Goal: Check status: Check status

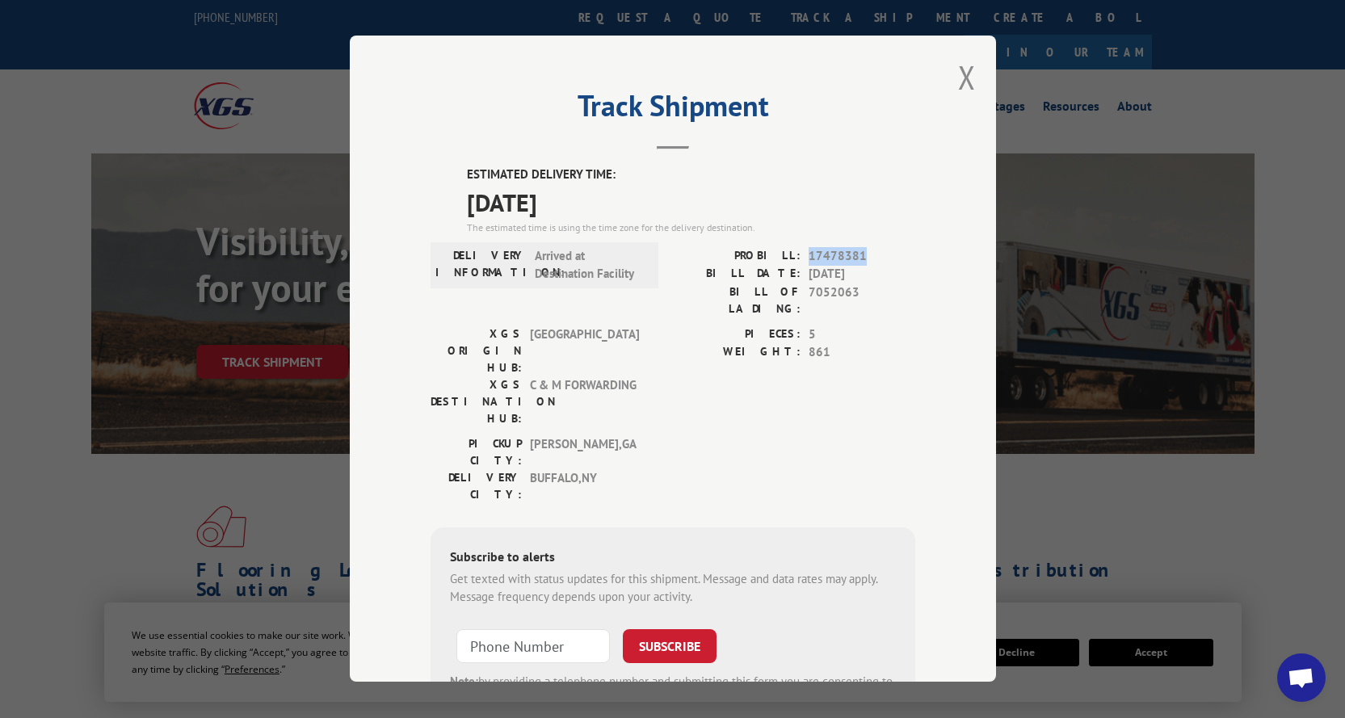
drag, startPoint x: 863, startPoint y: 252, endPoint x: 804, endPoint y: 255, distance: 59.9
click at [809, 255] on span "17478381" at bounding box center [862, 256] width 107 height 19
copy span "17478381"
click at [958, 70] on button "Close modal" at bounding box center [967, 77] width 18 height 43
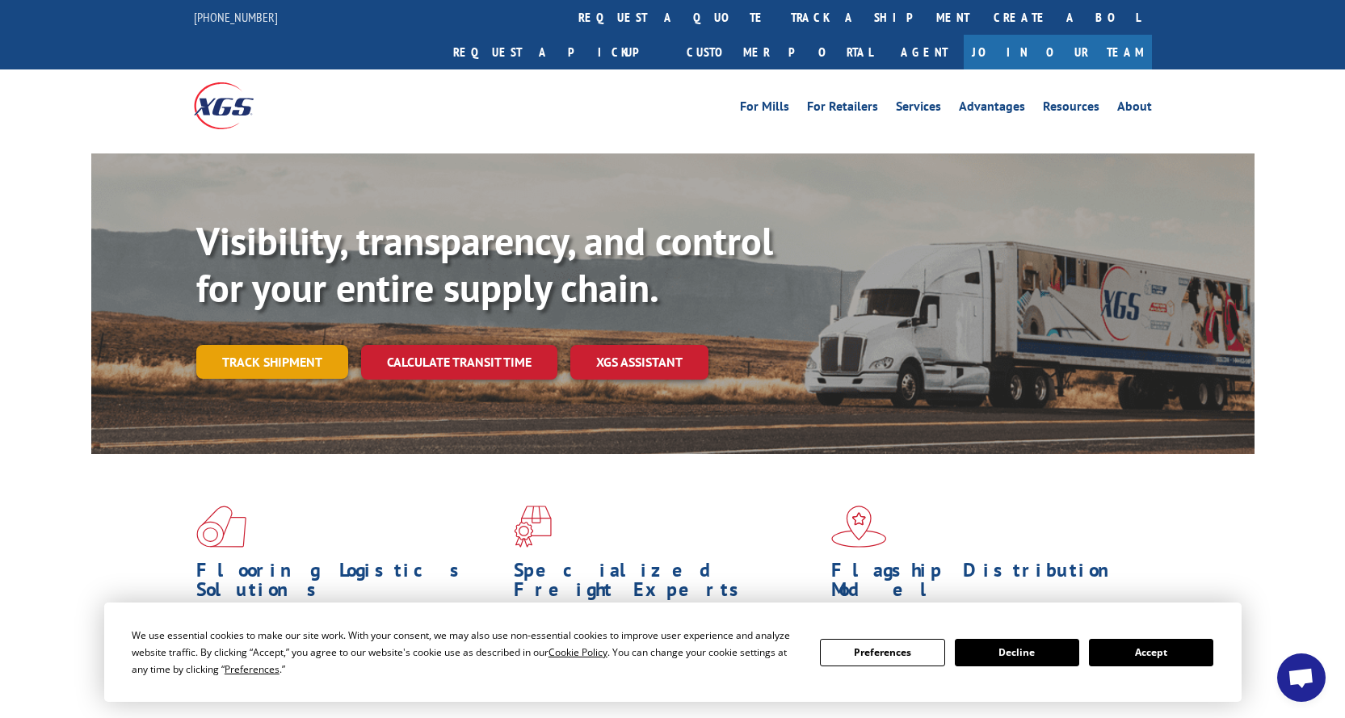
click at [241, 345] on link "Track shipment" at bounding box center [272, 362] width 152 height 34
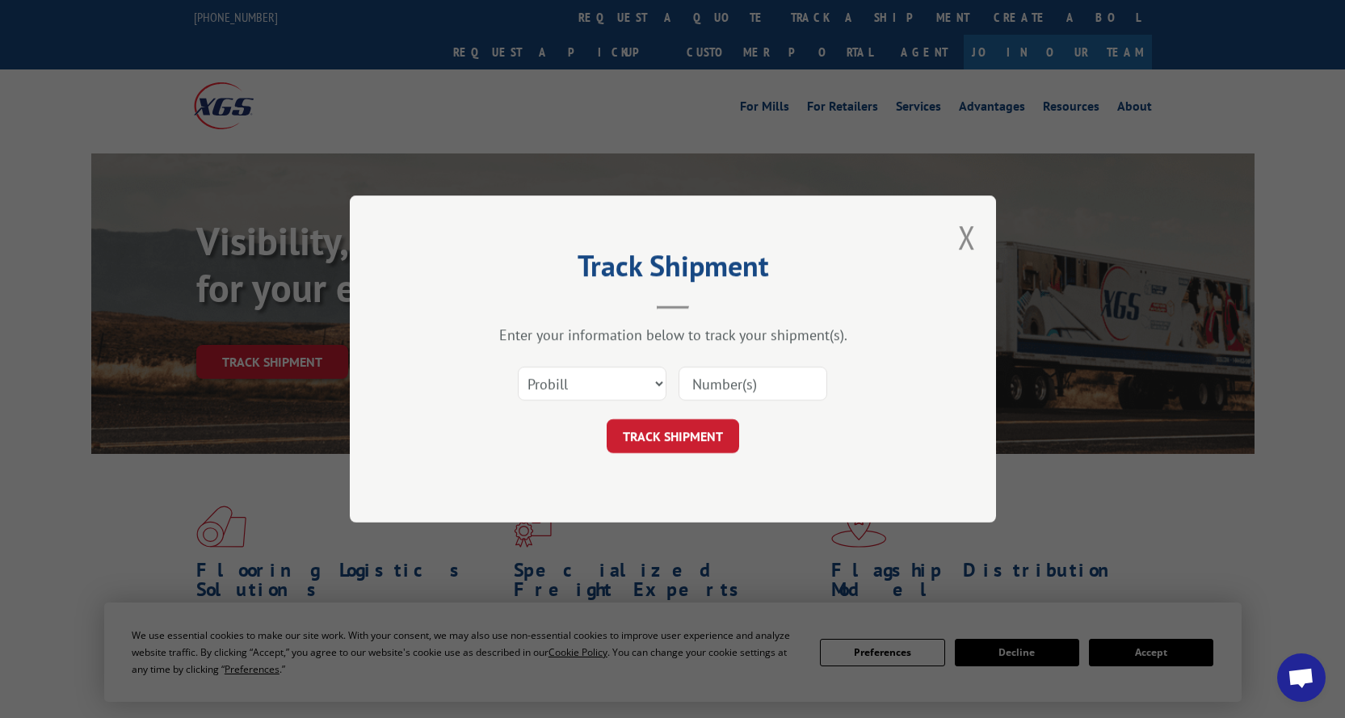
click at [763, 389] on input at bounding box center [753, 384] width 149 height 34
paste input "17478381"
type input "17478381"
click at [658, 434] on button "TRACK SHIPMENT" at bounding box center [673, 436] width 132 height 34
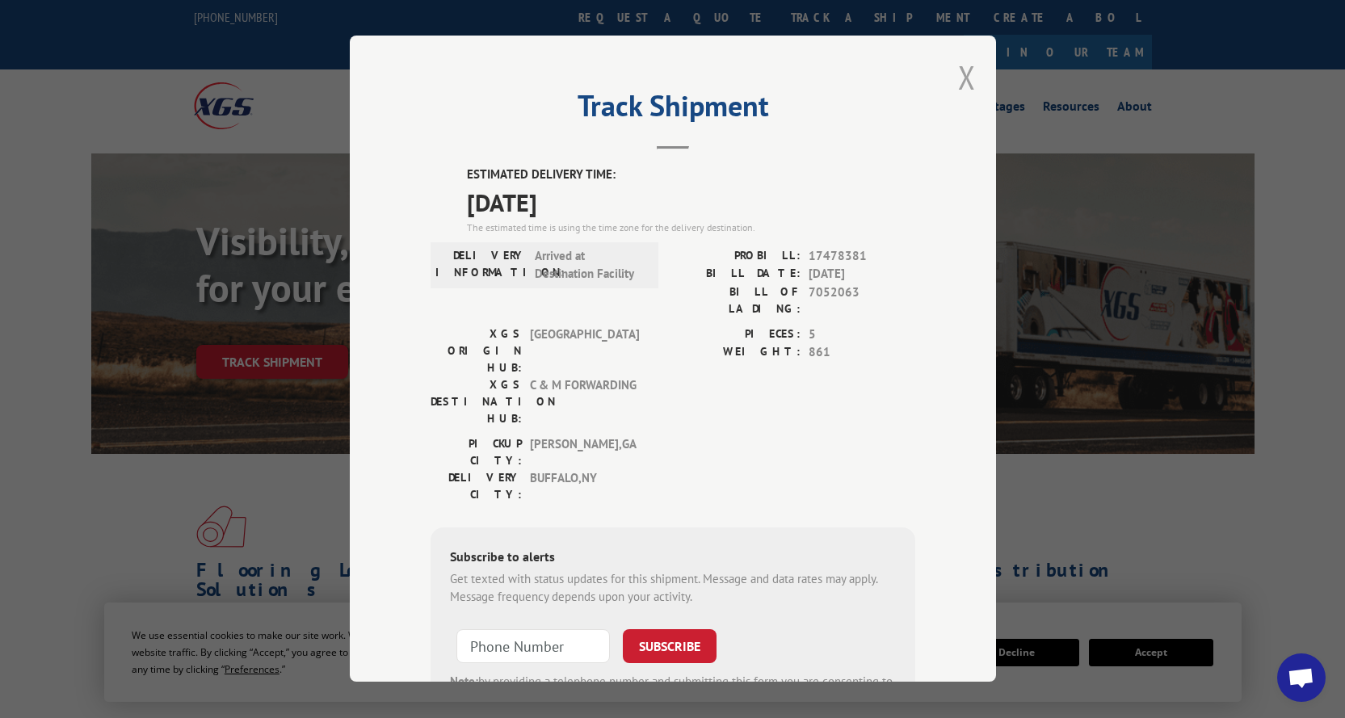
click at [958, 82] on button "Close modal" at bounding box center [967, 77] width 18 height 43
